Goal: Find specific page/section: Find specific page/section

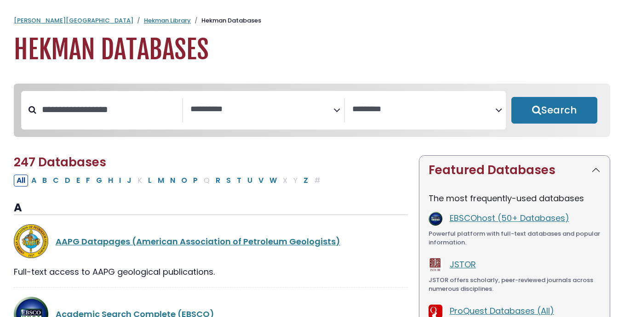
select select "Database Subject Filter"
select select "Database Vendors Filter"
click at [478, 219] on link "EBSCOhost (50+ Databases)" at bounding box center [508, 217] width 119 height 11
select select "Database Subject Filter"
select select "Database Vendors Filter"
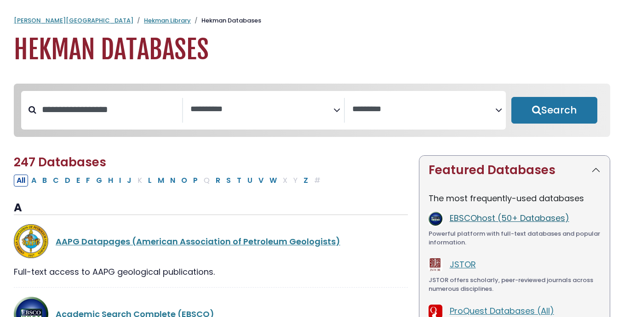
click at [538, 224] on link "EBSCOhost (50+ Databases)" at bounding box center [508, 217] width 119 height 11
click at [536, 220] on link "EBSCOhost (50+ Databases)" at bounding box center [508, 217] width 119 height 11
